Goal: Contribute content: Contribute content

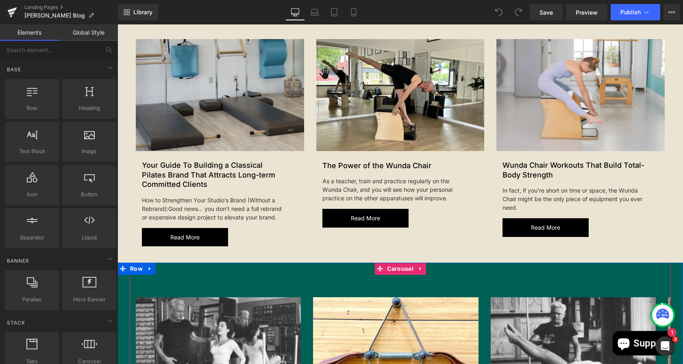
scroll to position [422, 0]
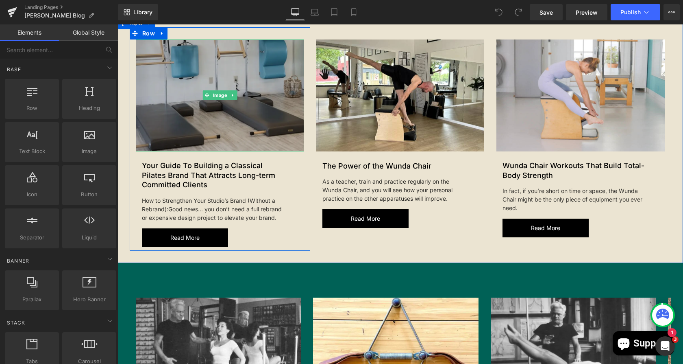
click at [159, 62] on img at bounding box center [220, 95] width 168 height 112
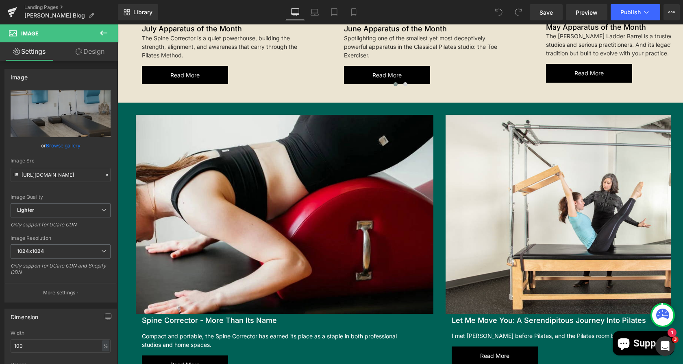
scroll to position [1068, 0]
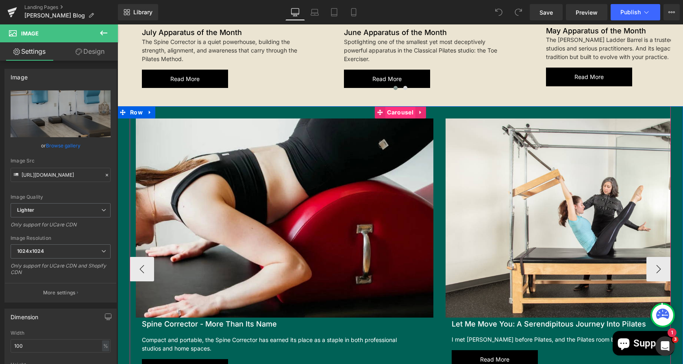
click at [402, 108] on span "Carousel" at bounding box center [400, 112] width 30 height 12
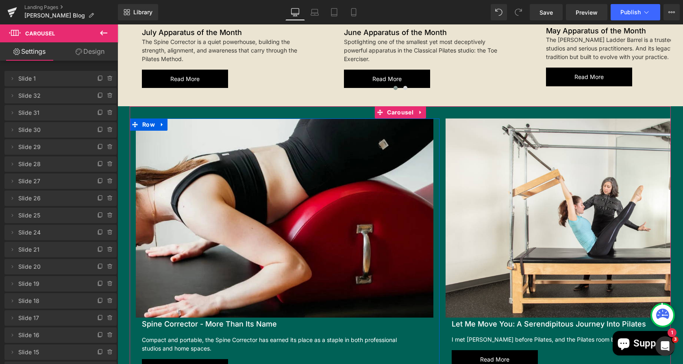
drag, startPoint x: 99, startPoint y: 81, endPoint x: 125, endPoint y: 0, distance: 84.6
click at [99, 81] on icon at bounding box center [100, 78] width 7 height 7
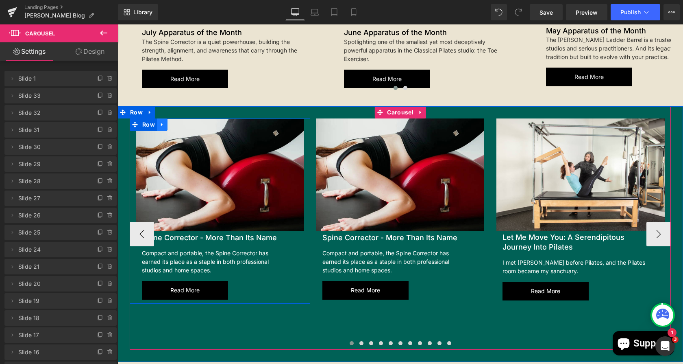
click at [143, 118] on span "Row" at bounding box center [148, 124] width 17 height 12
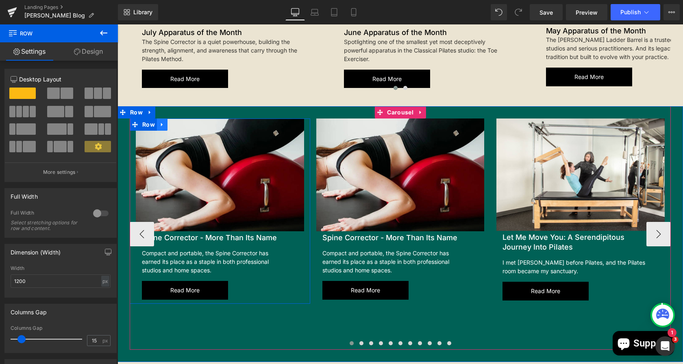
click at [161, 123] on icon at bounding box center [162, 125] width 2 height 4
click at [181, 122] on icon at bounding box center [184, 125] width 6 height 6
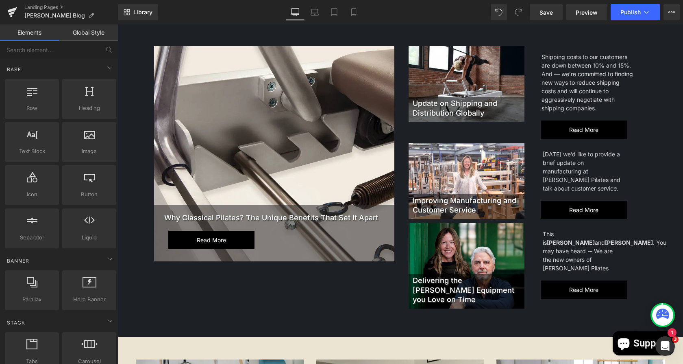
scroll to position [332, 0]
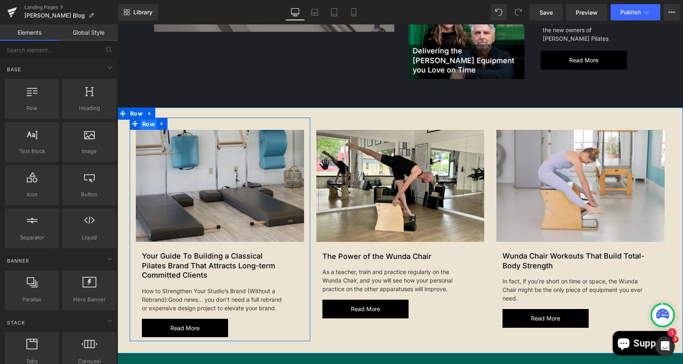
click at [145, 118] on span "Row" at bounding box center [148, 124] width 17 height 12
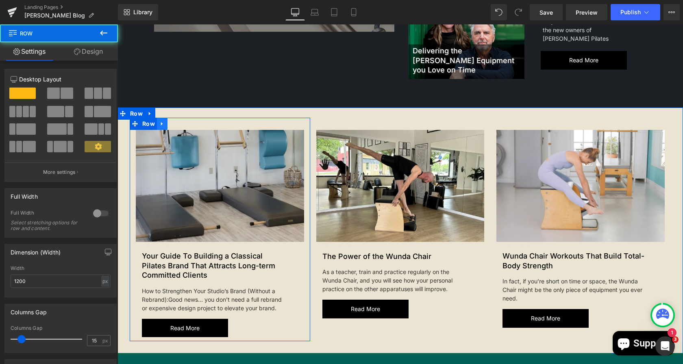
click at [159, 120] on icon at bounding box center [162, 123] width 6 height 6
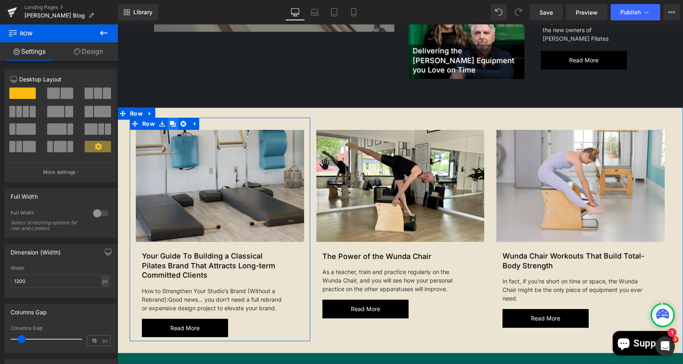
click at [170, 121] on icon at bounding box center [173, 124] width 6 height 6
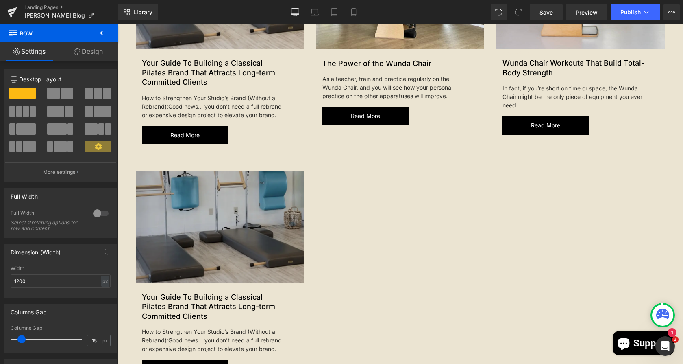
scroll to position [524, 0]
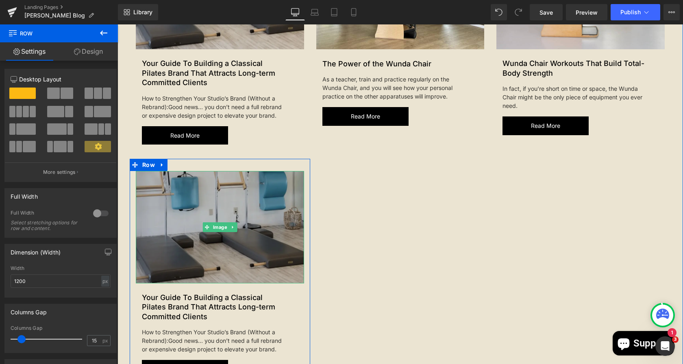
click at [176, 218] on img at bounding box center [220, 227] width 168 height 112
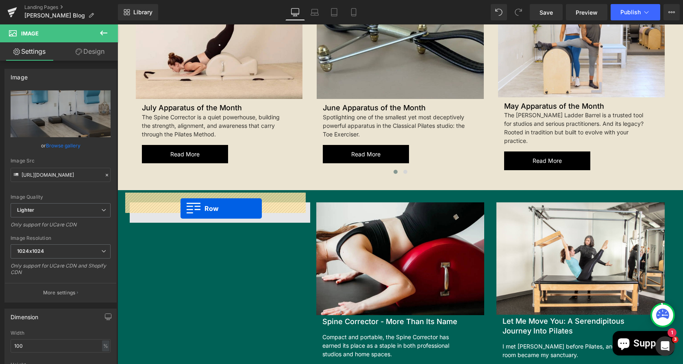
drag, startPoint x: 131, startPoint y: 154, endPoint x: 179, endPoint y: 209, distance: 72.9
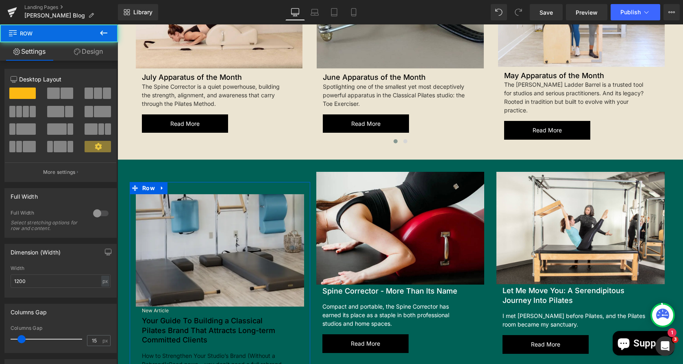
scroll to position [980, 0]
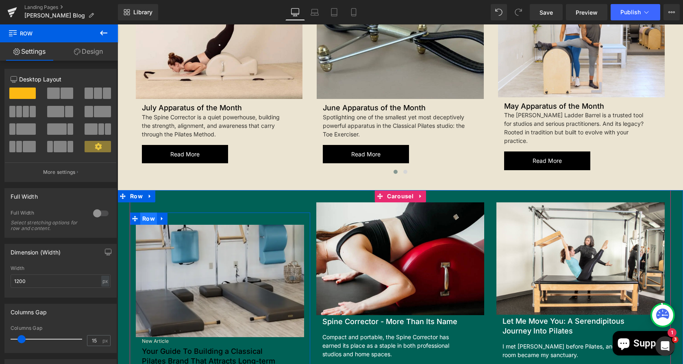
click at [143, 212] on span "Row" at bounding box center [148, 218] width 17 height 12
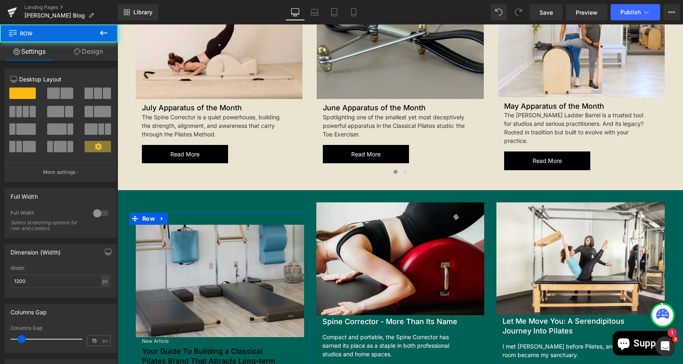
click at [91, 45] on link "Design" at bounding box center [88, 51] width 59 height 18
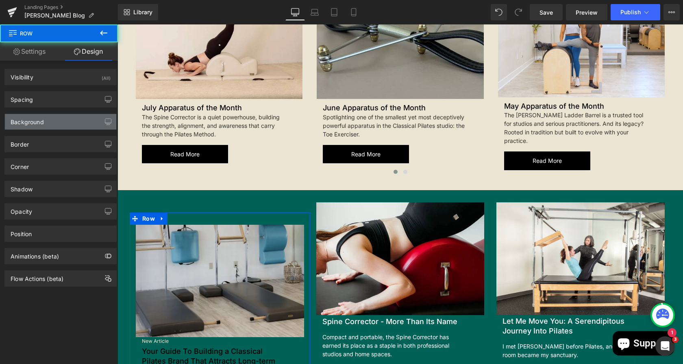
click at [52, 123] on div "Background" at bounding box center [60, 121] width 111 height 15
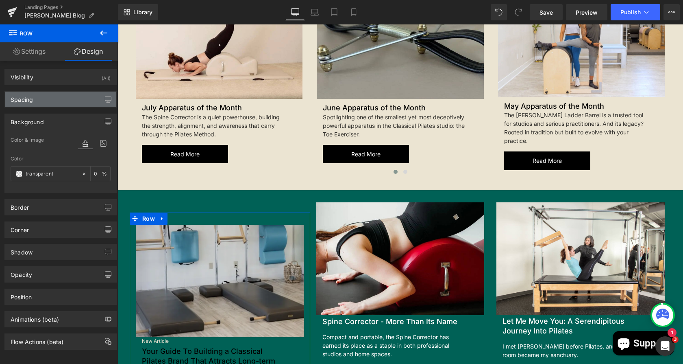
click at [50, 99] on div "Spacing" at bounding box center [60, 98] width 111 height 15
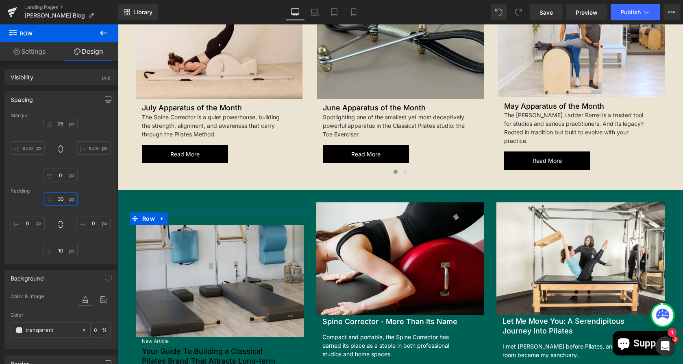
click at [65, 197] on input "text" at bounding box center [61, 198] width 34 height 13
type input "0\"
click at [62, 122] on input "text" at bounding box center [61, 123] width 34 height 13
type input "0"
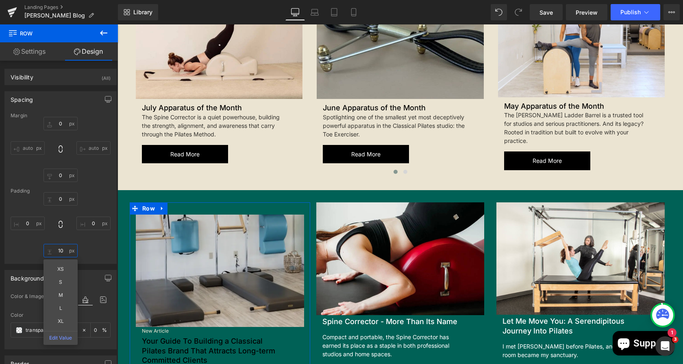
click at [67, 250] on input "text" at bounding box center [61, 250] width 34 height 13
type input "0"
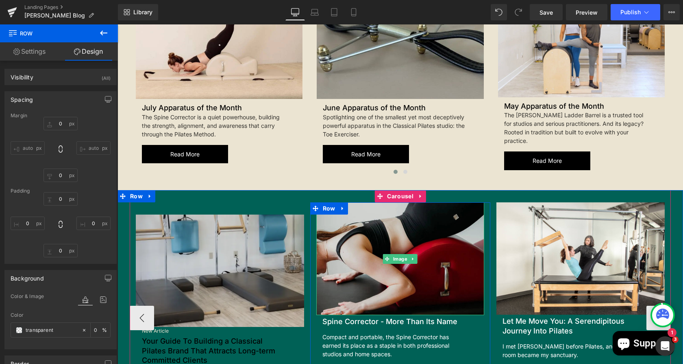
scroll to position [1040, 0]
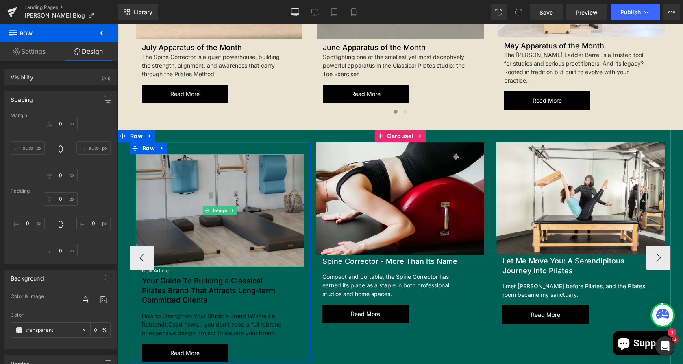
click at [212, 208] on img at bounding box center [220, 210] width 168 height 112
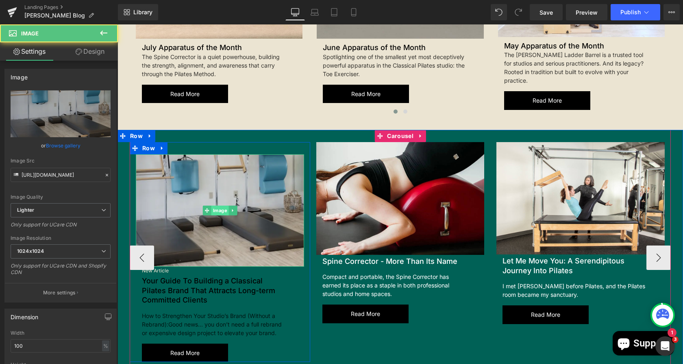
click at [213, 205] on span "Image" at bounding box center [219, 210] width 17 height 10
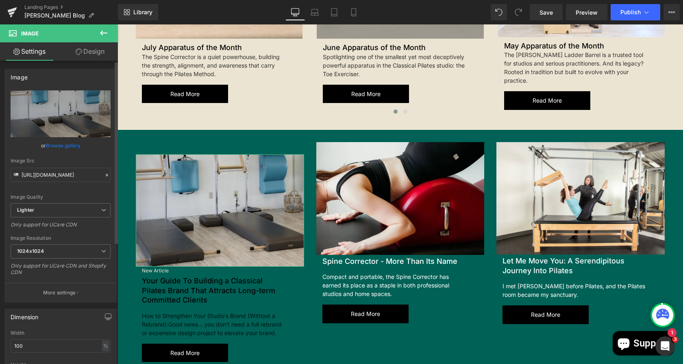
click at [95, 60] on link "Design" at bounding box center [90, 51] width 59 height 18
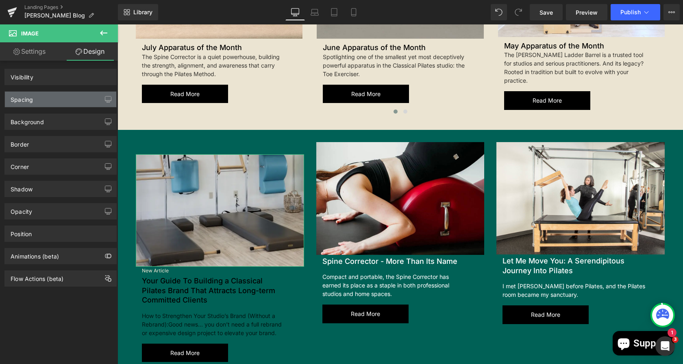
click at [93, 59] on link "Design" at bounding box center [90, 51] width 59 height 18
click at [62, 91] on div "Spacing" at bounding box center [60, 98] width 111 height 15
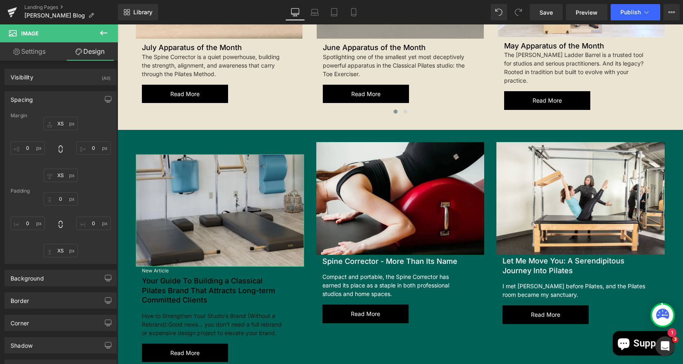
click at [69, 135] on div "XS 0 XS 0" at bounding box center [61, 149] width 100 height 65
click at [63, 124] on input "XS" at bounding box center [61, 123] width 34 height 13
type input "0"
click at [61, 254] on input "XS" at bounding box center [61, 250] width 34 height 13
type input "0"
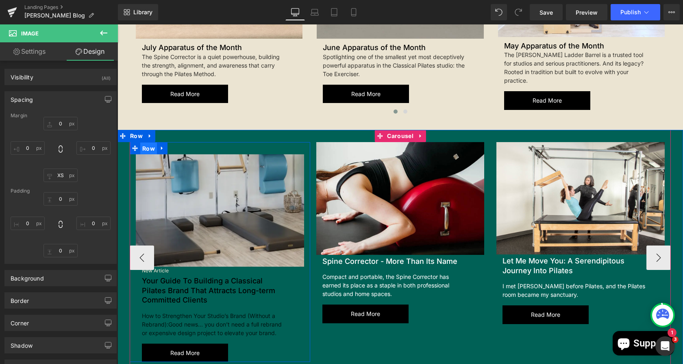
click at [143, 142] on span "Row" at bounding box center [148, 148] width 17 height 12
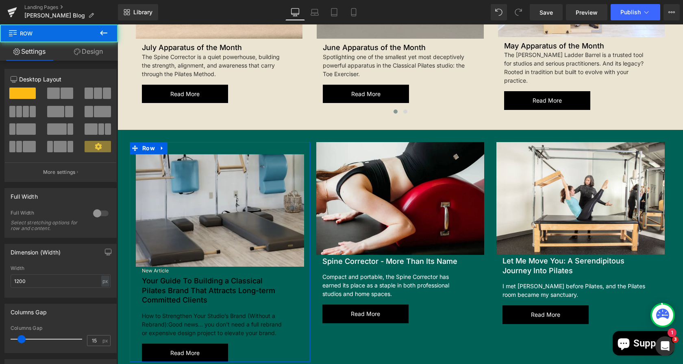
click at [94, 52] on link "Design" at bounding box center [88, 51] width 59 height 18
click at [0, 0] on div "Spacing" at bounding box center [0, 0] width 0 height 0
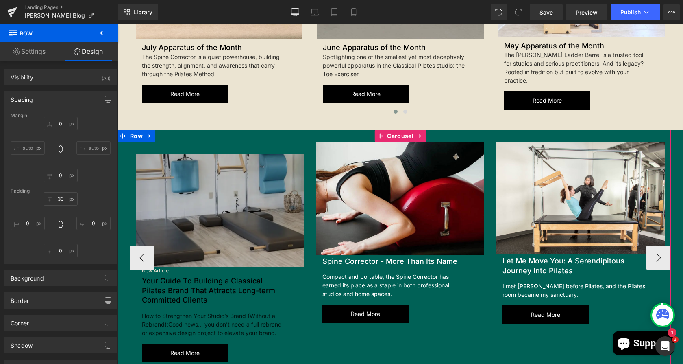
drag, startPoint x: 194, startPoint y: 129, endPoint x: 191, endPoint y: 155, distance: 25.8
click at [194, 130] on div "Image New Article Text Block Heading Text Block Read more Button Row" at bounding box center [400, 251] width 541 height 243
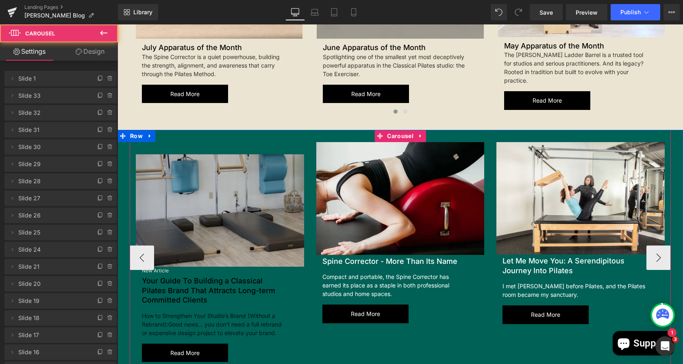
click at [190, 155] on img at bounding box center [220, 210] width 168 height 112
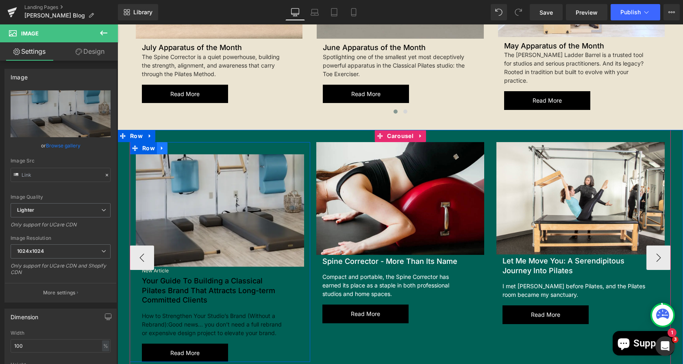
click at [159, 145] on icon at bounding box center [162, 148] width 6 height 6
click at [178, 142] on link at bounding box center [183, 148] width 11 height 12
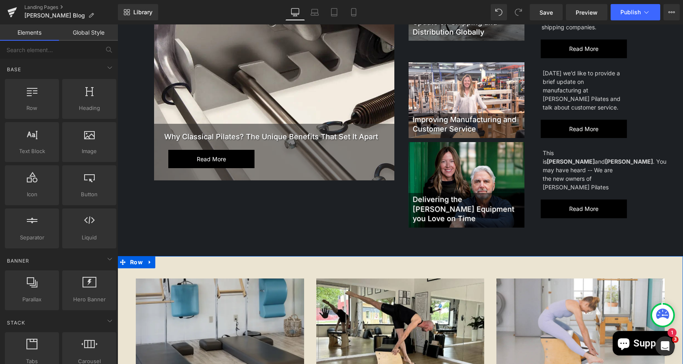
scroll to position [354, 0]
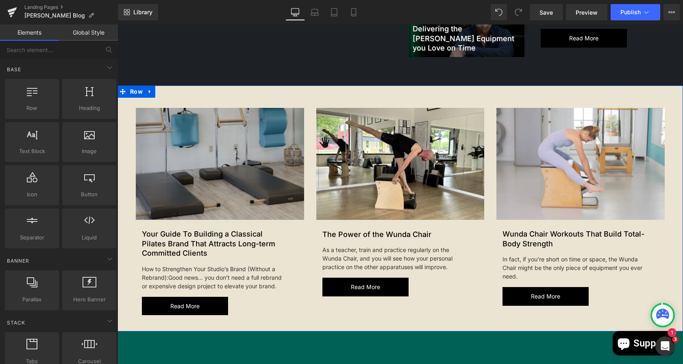
click at [191, 172] on img at bounding box center [220, 164] width 168 height 112
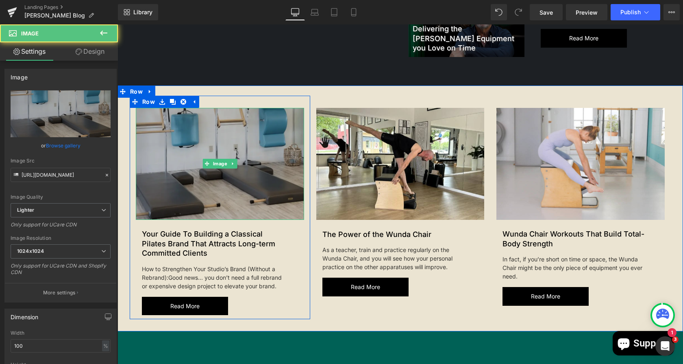
click at [240, 113] on img at bounding box center [220, 164] width 168 height 112
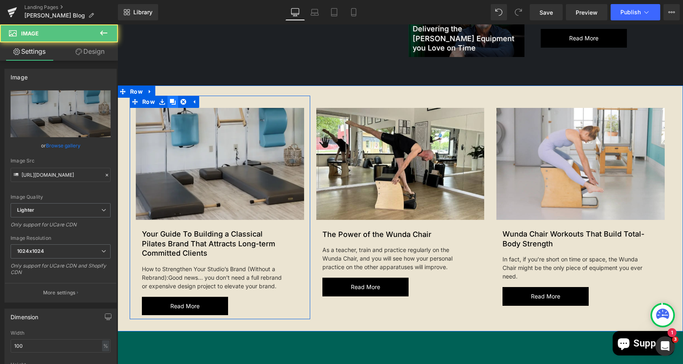
click at [170, 99] on icon at bounding box center [173, 102] width 6 height 6
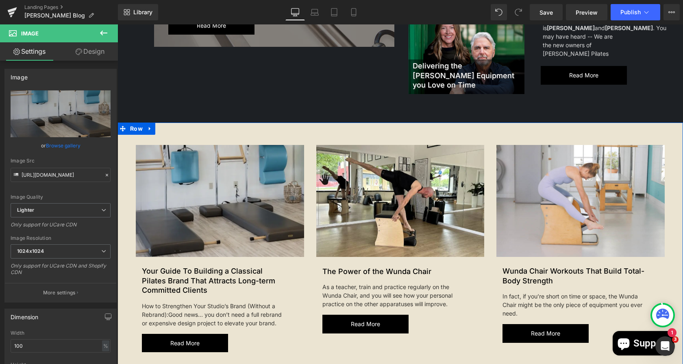
scroll to position [316, 0]
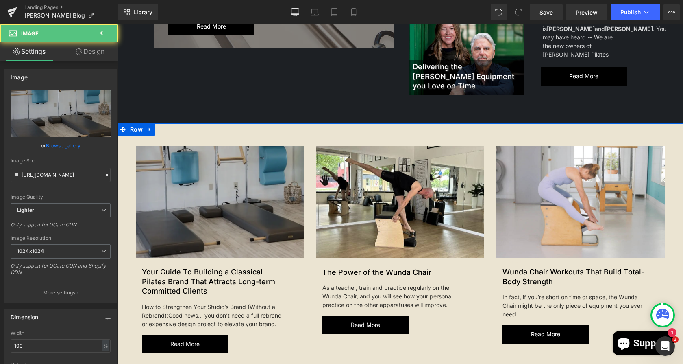
click at [165, 159] on img at bounding box center [220, 202] width 168 height 112
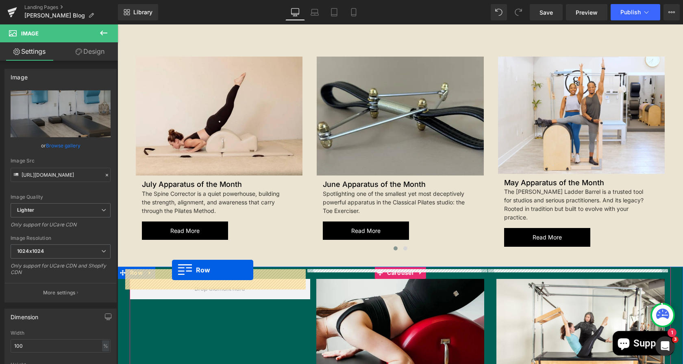
drag, startPoint x: 128, startPoint y: 125, endPoint x: 171, endPoint y: 277, distance: 157.7
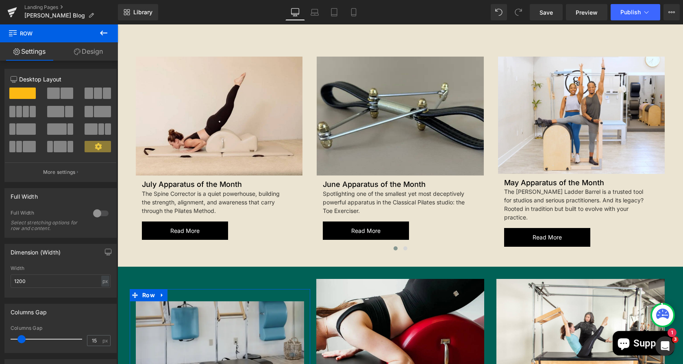
click at [83, 55] on link "Design" at bounding box center [88, 51] width 59 height 18
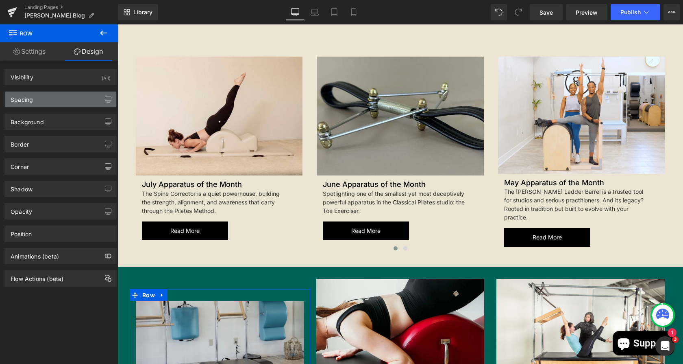
click at [50, 98] on div "Spacing" at bounding box center [60, 98] width 111 height 15
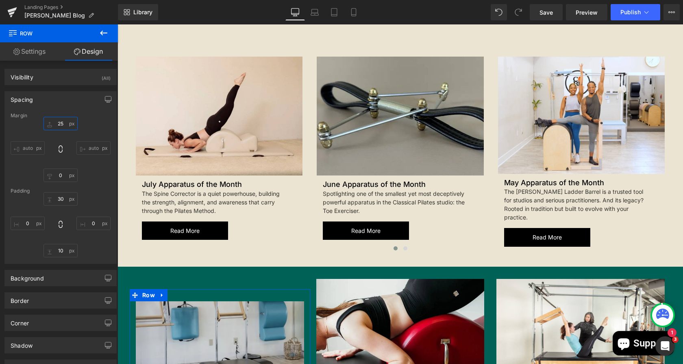
click at [61, 124] on input "text" at bounding box center [61, 123] width 34 height 13
type input "0"
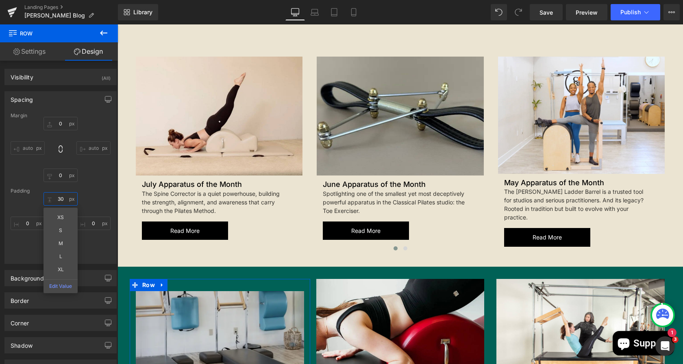
click at [62, 205] on input "text" at bounding box center [61, 198] width 34 height 13
type input "0"
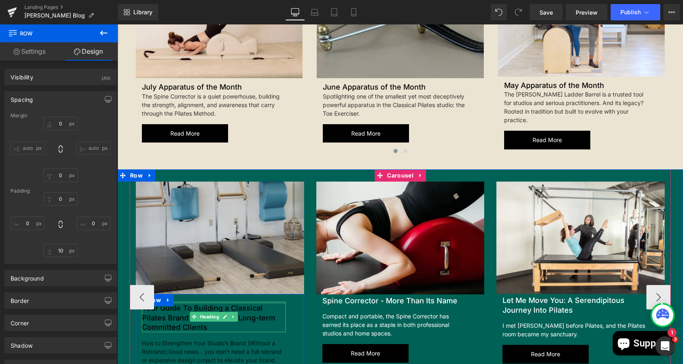
scroll to position [1059, 0]
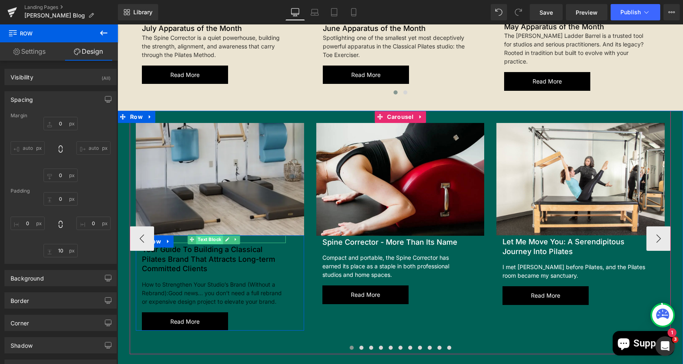
click at [205, 234] on span "Text Block" at bounding box center [209, 239] width 27 height 10
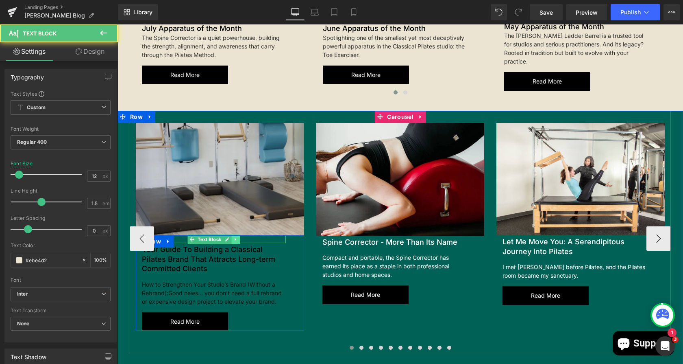
click at [234, 234] on link at bounding box center [235, 239] width 9 height 10
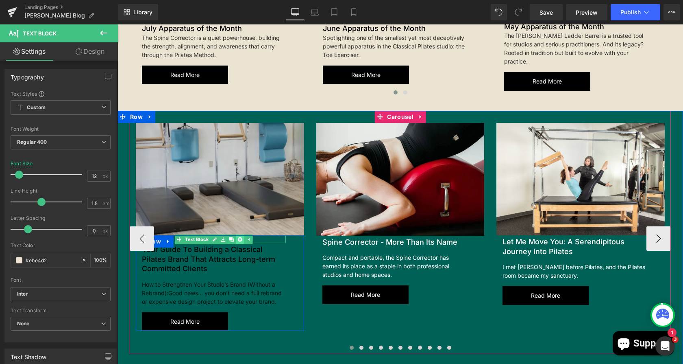
click at [238, 237] on icon at bounding box center [240, 239] width 4 height 4
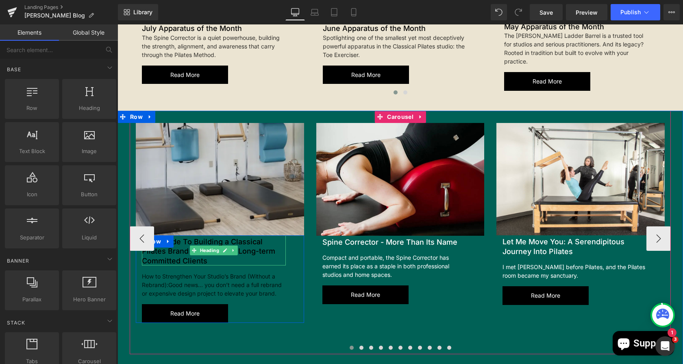
click at [205, 245] on span "Heading" at bounding box center [209, 250] width 22 height 10
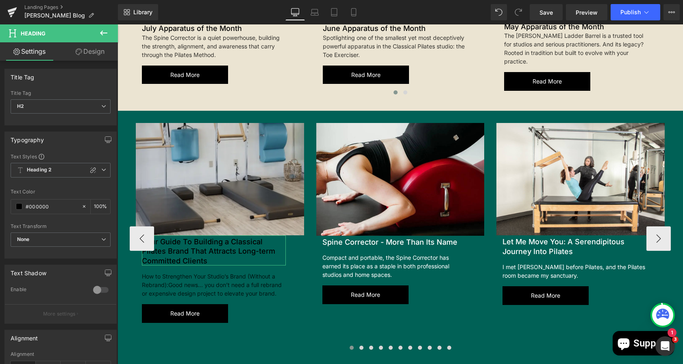
click at [90, 50] on link "Design" at bounding box center [90, 51] width 59 height 18
click at [40, 54] on link "Settings" at bounding box center [29, 51] width 59 height 18
click at [50, 206] on input "#000000" at bounding box center [52, 206] width 52 height 9
type input "#fff"
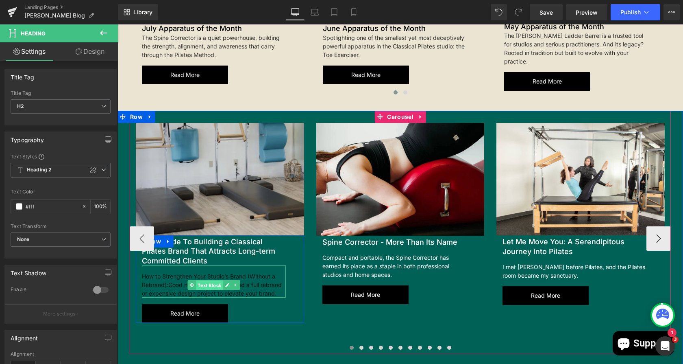
click at [205, 280] on span "Text Block" at bounding box center [209, 285] width 27 height 10
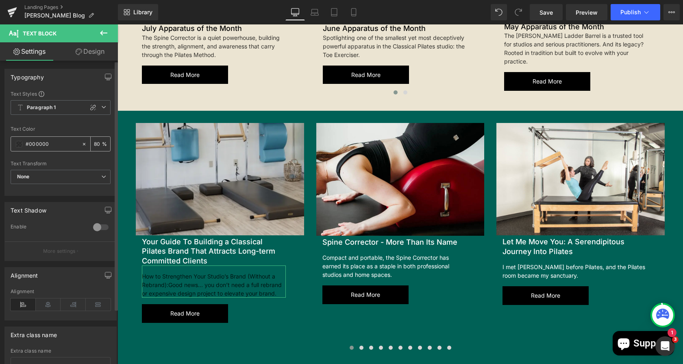
drag, startPoint x: 56, startPoint y: 143, endPoint x: 28, endPoint y: 143, distance: 28.1
click at [28, 143] on input "#000000" at bounding box center [52, 143] width 52 height 9
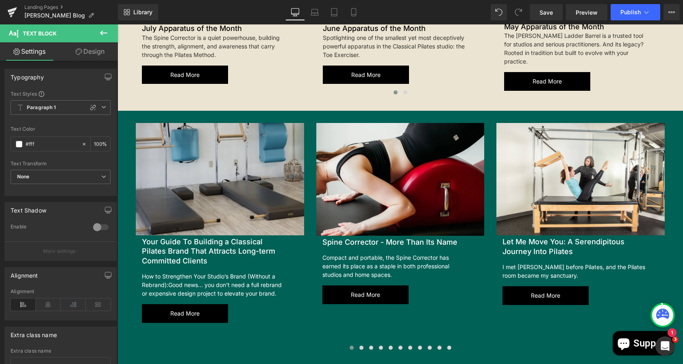
type input "#fff"
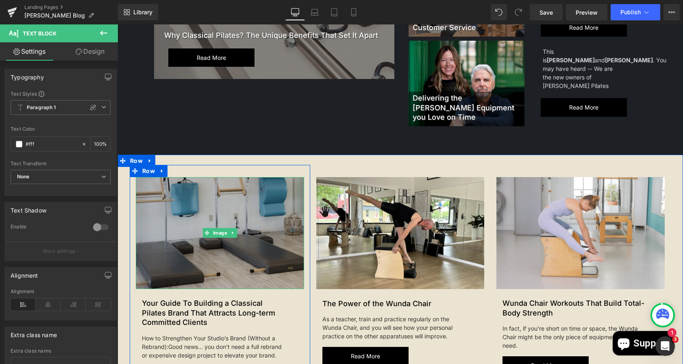
scroll to position [345, 0]
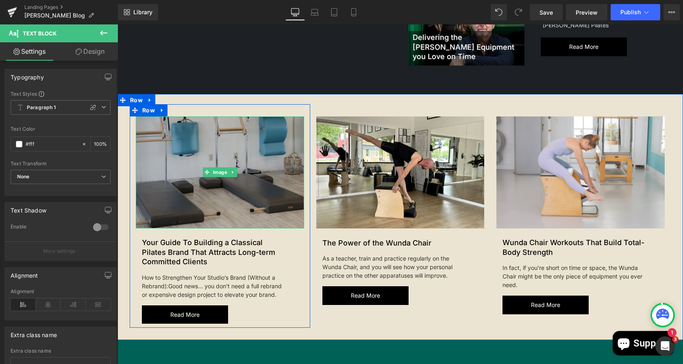
click at [233, 148] on img at bounding box center [220, 172] width 168 height 112
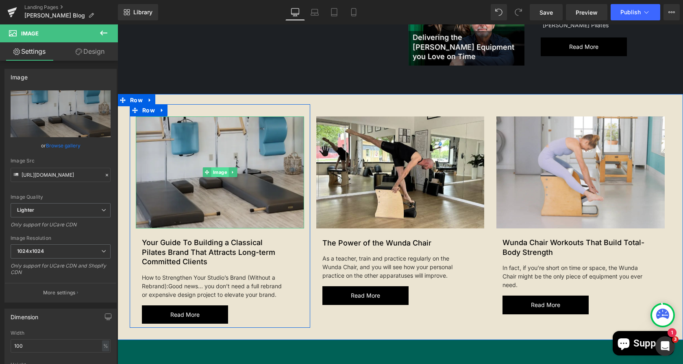
click at [214, 167] on span "Image" at bounding box center [219, 172] width 17 height 10
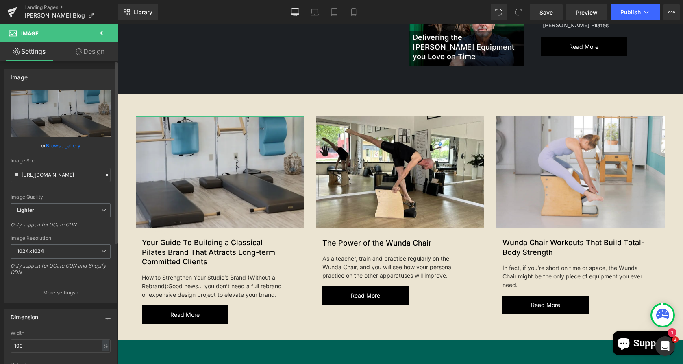
click at [53, 146] on link "Browse gallery" at bounding box center [63, 145] width 35 height 14
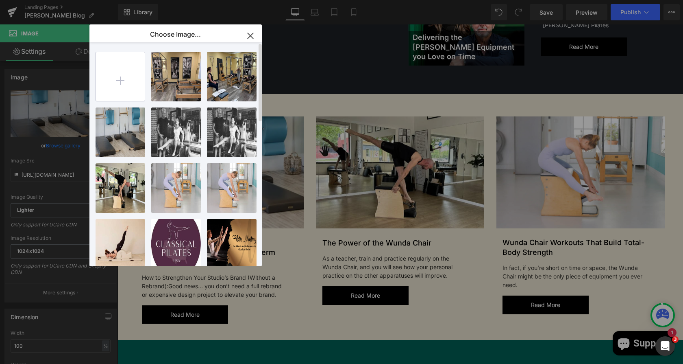
click at [0, 0] on input "file" at bounding box center [0, 0] width 0 height 0
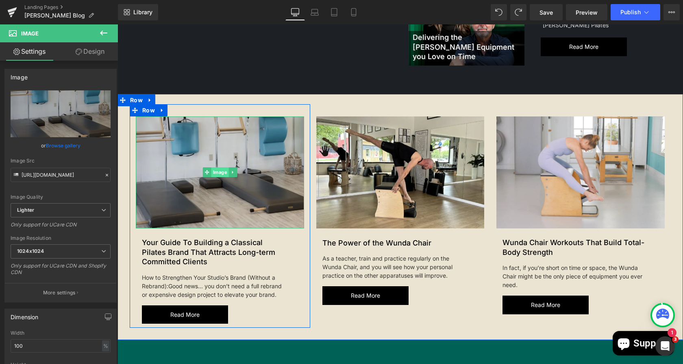
click at [211, 167] on span "Image" at bounding box center [219, 172] width 17 height 10
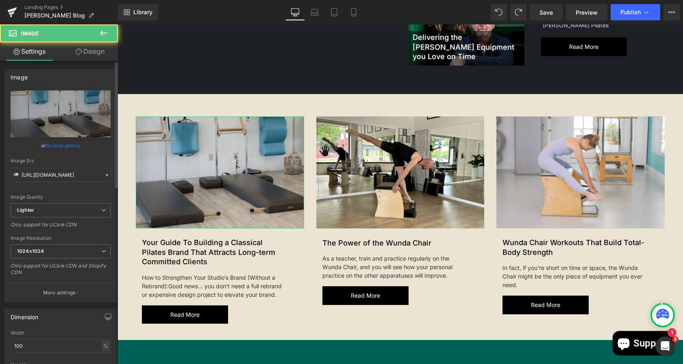
click at [43, 142] on div "or Browse gallery" at bounding box center [61, 145] width 100 height 9
click at [61, 147] on link "Browse gallery" at bounding box center [63, 145] width 35 height 14
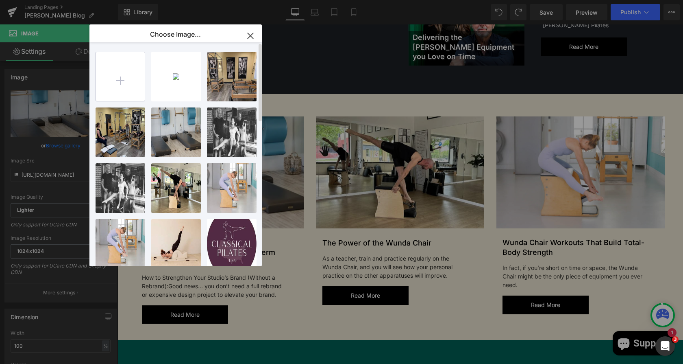
click at [0, 0] on input "file" at bounding box center [0, 0] width 0 height 0
type input "C:\fakepath\Horseback (2).jpg"
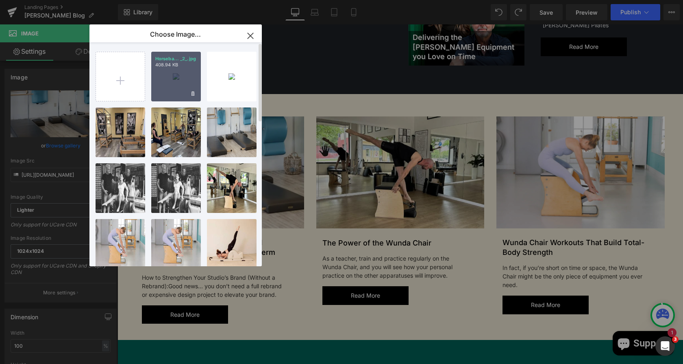
click at [0, 0] on div "Horseba... _2_.jpg 408.94 KB" at bounding box center [0, 0] width 0 height 0
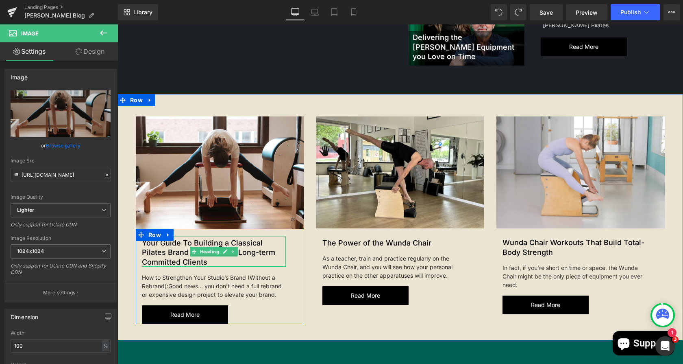
drag, startPoint x: 206, startPoint y: 237, endPoint x: 212, endPoint y: 253, distance: 16.2
click at [205, 246] on span "Heading" at bounding box center [209, 251] width 22 height 10
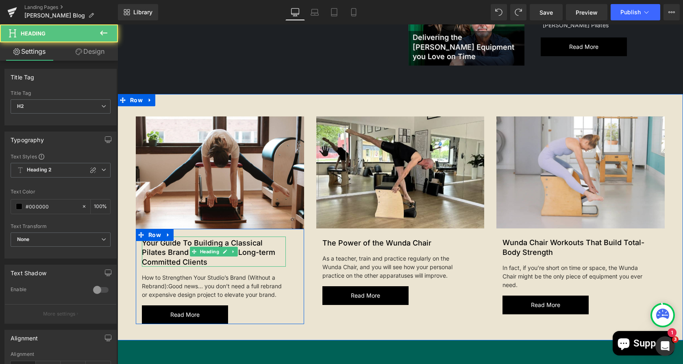
click at [206, 251] on h2 "Your Guide To Building a Classical Pilates Brand That Attracts Long-term Commit…" at bounding box center [214, 252] width 144 height 28
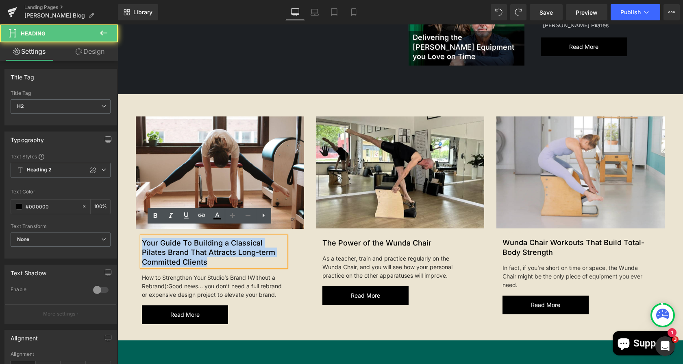
drag, startPoint x: 206, startPoint y: 251, endPoint x: 125, endPoint y: 227, distance: 84.4
click at [130, 227] on div "Image New Article Text Block Your Guide To Building a Classical Pilates Brand T…" at bounding box center [220, 219] width 181 height 207
paste div
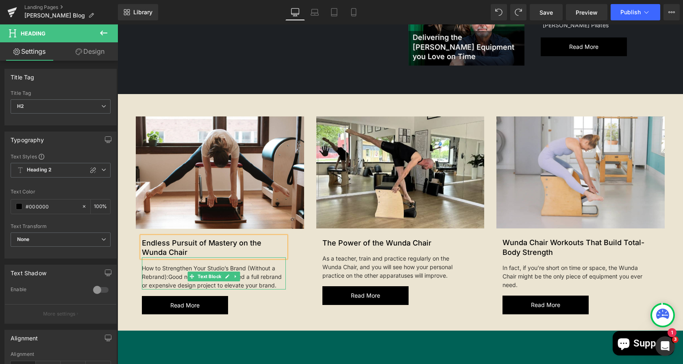
click at [204, 271] on span "Text Block" at bounding box center [209, 276] width 27 height 10
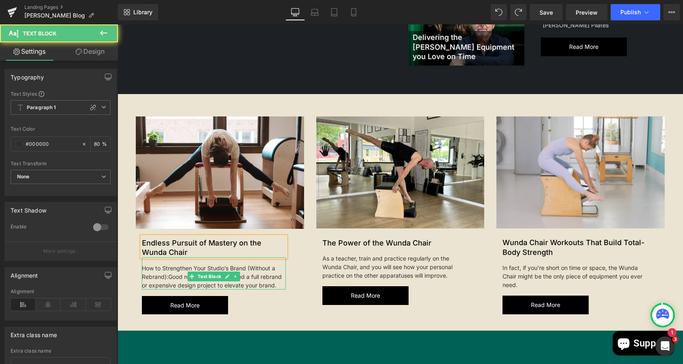
click at [273, 272] on div "How to Strengthen Your Studio’s Brand (Without a Rebrand): Good news... you don…" at bounding box center [214, 273] width 144 height 32
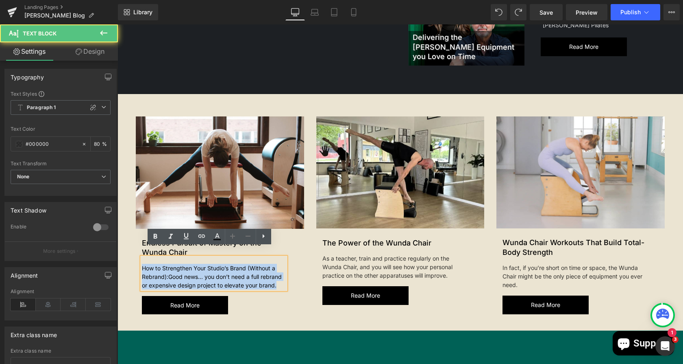
drag, startPoint x: 273, startPoint y: 272, endPoint x: 129, endPoint y: 255, distance: 145.4
click at [130, 255] on div "Image New Article Text Block Endless Pursuit of Mastery on the Wunda Chair Head…" at bounding box center [220, 215] width 181 height 198
paste div
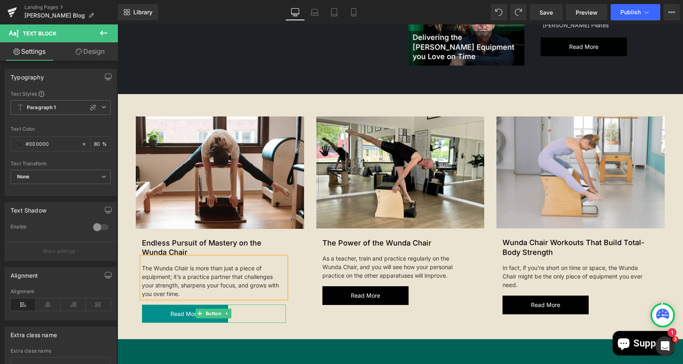
click at [182, 308] on span "Read more" at bounding box center [184, 313] width 29 height 11
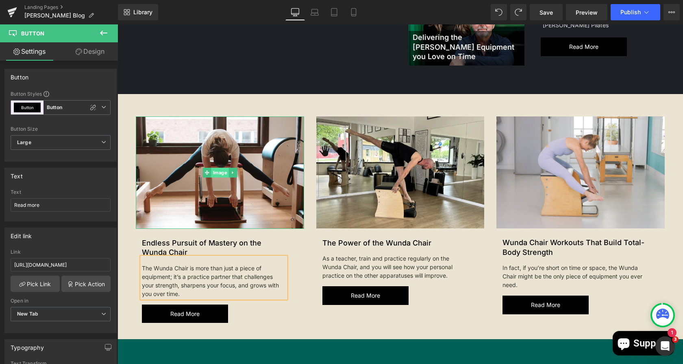
click at [215, 168] on span "Image" at bounding box center [219, 173] width 17 height 10
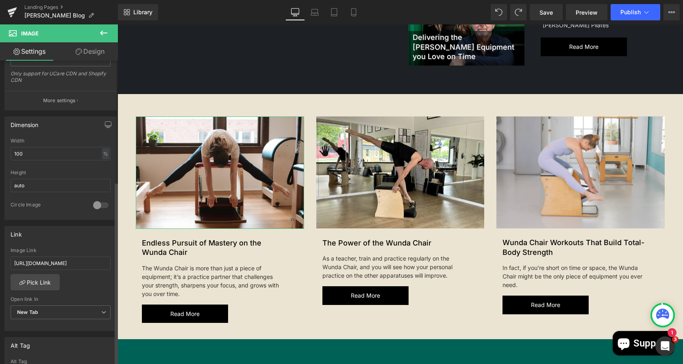
scroll to position [199, 0]
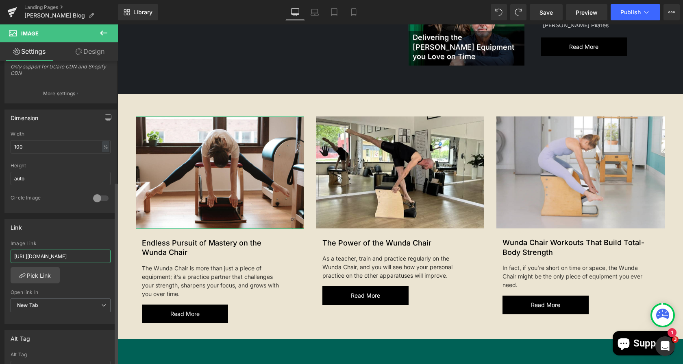
click at [13, 250] on input "[URL][DOMAIN_NAME]" at bounding box center [61, 255] width 100 height 13
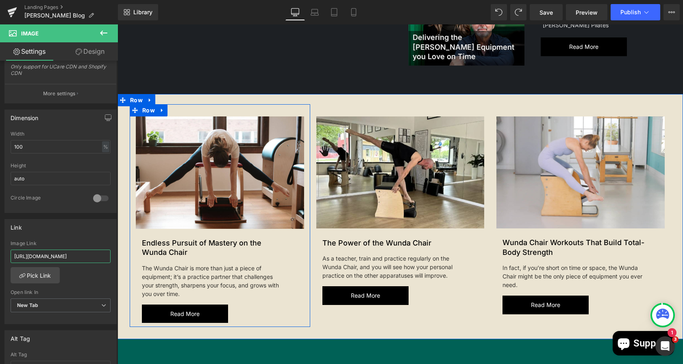
drag, startPoint x: 130, startPoint y: 274, endPoint x: 131, endPoint y: 252, distance: 22.4
type input "[URL][DOMAIN_NAME]"
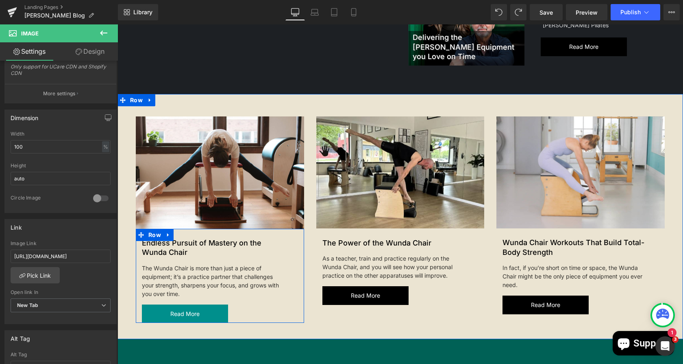
click at [171, 309] on link "Read more" at bounding box center [185, 313] width 86 height 19
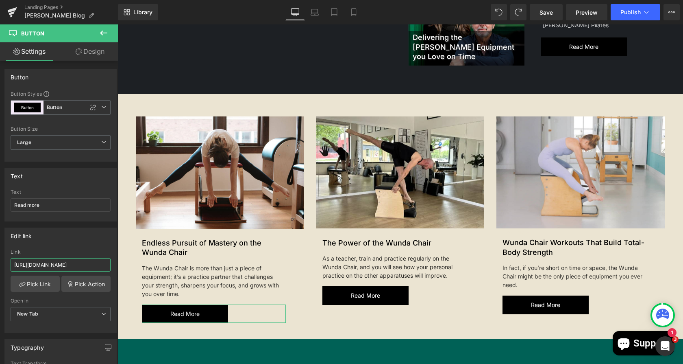
scroll to position [0, 249]
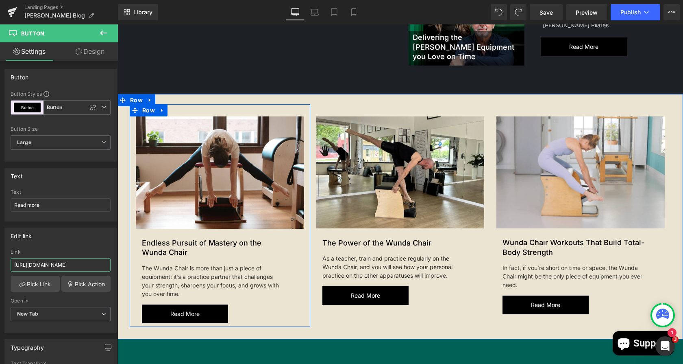
drag, startPoint x: 131, startPoint y: 285, endPoint x: 131, endPoint y: 267, distance: 18.3
paste input "endless-pursuit-of-mastery-on-the-wunda-chair"
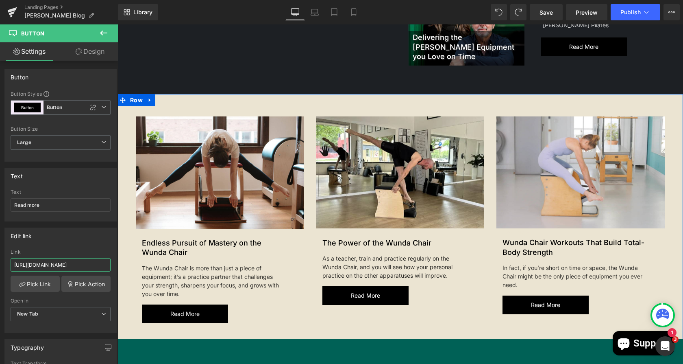
scroll to position [388, 0]
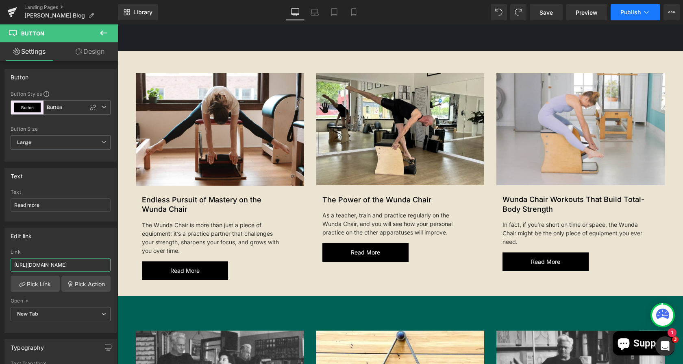
type input "[URL][DOMAIN_NAME]"
click at [634, 20] on button "Publish" at bounding box center [636, 12] width 50 height 16
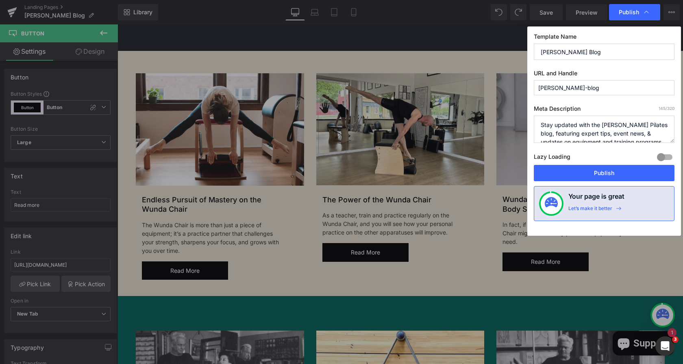
scroll to position [0, 0]
click at [573, 180] on button "Publish" at bounding box center [604, 173] width 141 height 16
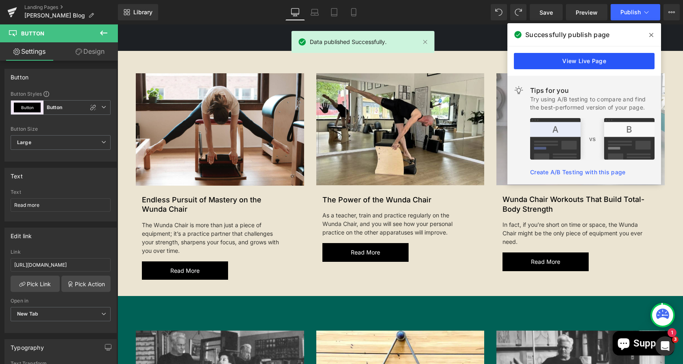
click at [593, 59] on link "View Live Page" at bounding box center [584, 61] width 141 height 16
